Goal: Consume media (video, audio): Consume media (video, audio)

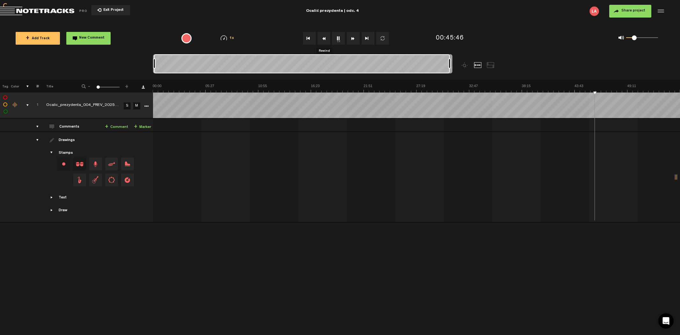
click at [323, 37] on button "Rewind" at bounding box center [324, 38] width 13 height 13
click at [323, 38] on button "Rewind" at bounding box center [324, 38] width 13 height 13
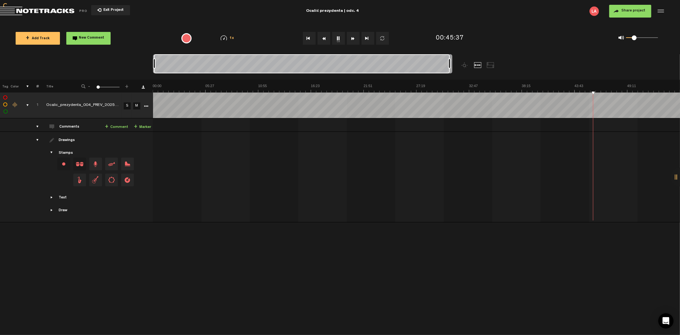
click at [322, 38] on button "Rewind" at bounding box center [324, 38] width 13 height 13
click at [326, 39] on button "Rewind" at bounding box center [324, 38] width 13 height 13
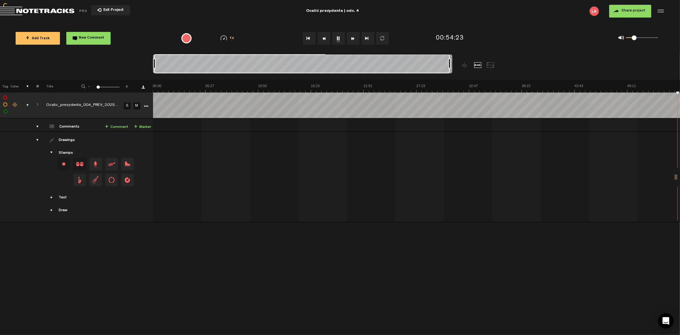
click at [326, 39] on button "Rewind" at bounding box center [324, 38] width 13 height 13
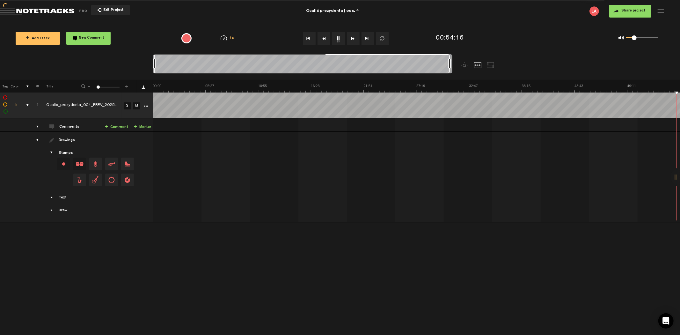
click at [326, 39] on button "Rewind" at bounding box center [324, 38] width 13 height 13
click at [324, 36] on button "Rewind" at bounding box center [324, 38] width 13 height 13
click at [109, 11] on span "Exit Project" at bounding box center [112, 11] width 22 height 4
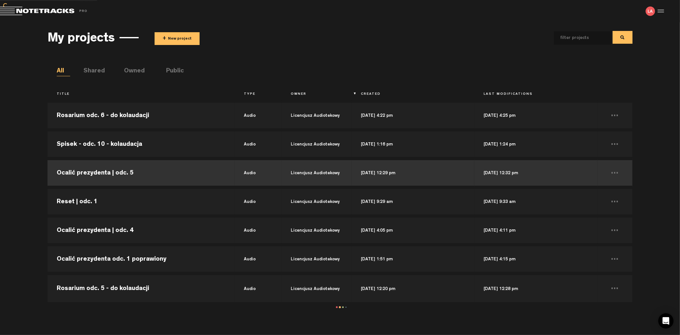
click at [163, 170] on td "Ocalić prezydenta | odc. 5" at bounding box center [141, 172] width 187 height 29
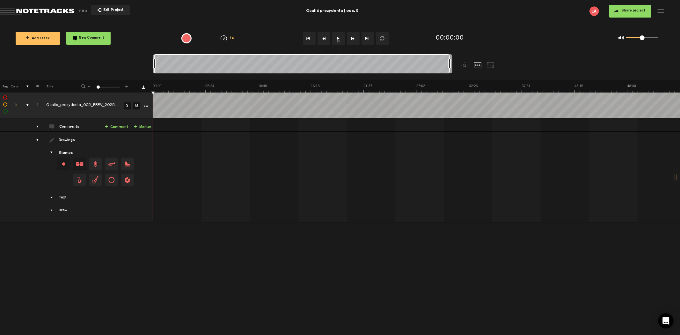
drag, startPoint x: 159, startPoint y: 63, endPoint x: 515, endPoint y: 47, distance: 356.5
click at [515, 22] on div "Loading... 100% + Add Track New Comment 1x 0.25x 0.5x 0.75x 1x 1.25x 1.5x 1.75x…" at bounding box center [340, 22] width 680 height 0
click at [339, 38] on button "1x" at bounding box center [338, 38] width 13 height 13
click at [353, 39] on button "Fast Forward" at bounding box center [353, 38] width 13 height 13
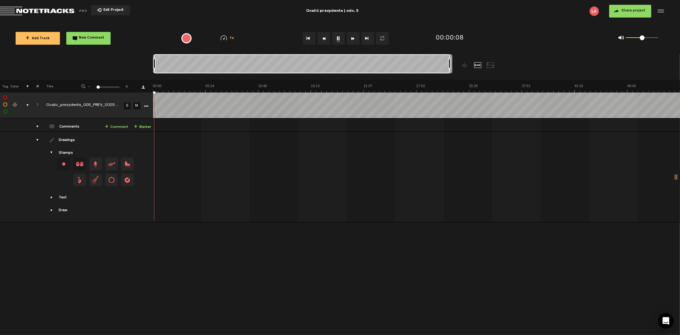
click at [353, 39] on button "Fast Forward" at bounding box center [353, 38] width 13 height 13
click at [369, 40] on button "Go to end" at bounding box center [368, 38] width 13 height 13
click at [325, 36] on button "Rewind" at bounding box center [324, 38] width 13 height 13
click at [352, 40] on button "Fast Forward" at bounding box center [353, 38] width 13 height 13
click at [301, 35] on nt-audio-media-controls "1x" at bounding box center [343, 38] width 94 height 13
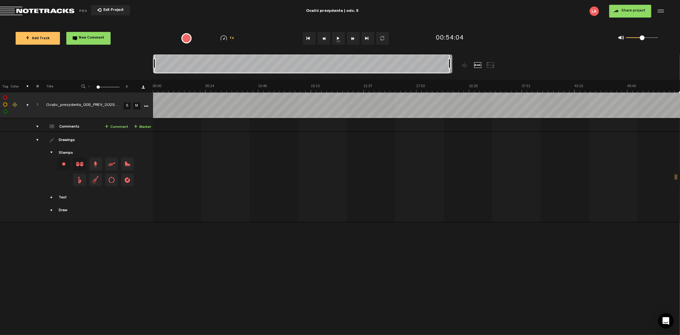
click at [309, 39] on button "Go to beginning" at bounding box center [309, 38] width 13 height 13
click at [336, 39] on button "1x" at bounding box center [338, 38] width 13 height 13
click at [354, 39] on button "Fast Forward" at bounding box center [353, 38] width 13 height 13
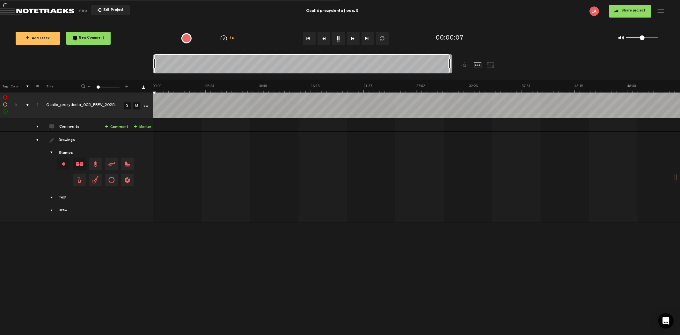
click at [354, 39] on button "Fast Forward" at bounding box center [353, 38] width 13 height 13
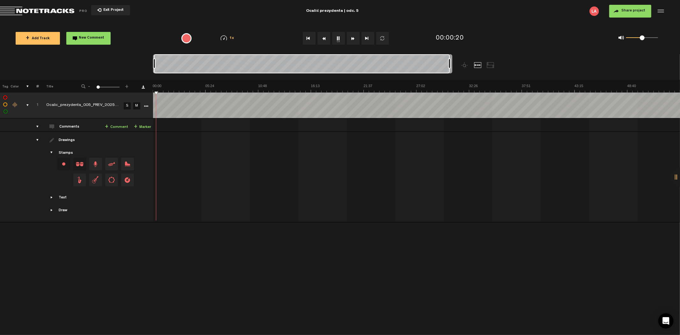
click at [354, 39] on button "Fast Forward" at bounding box center [353, 38] width 13 height 13
